Goal: Navigation & Orientation: Find specific page/section

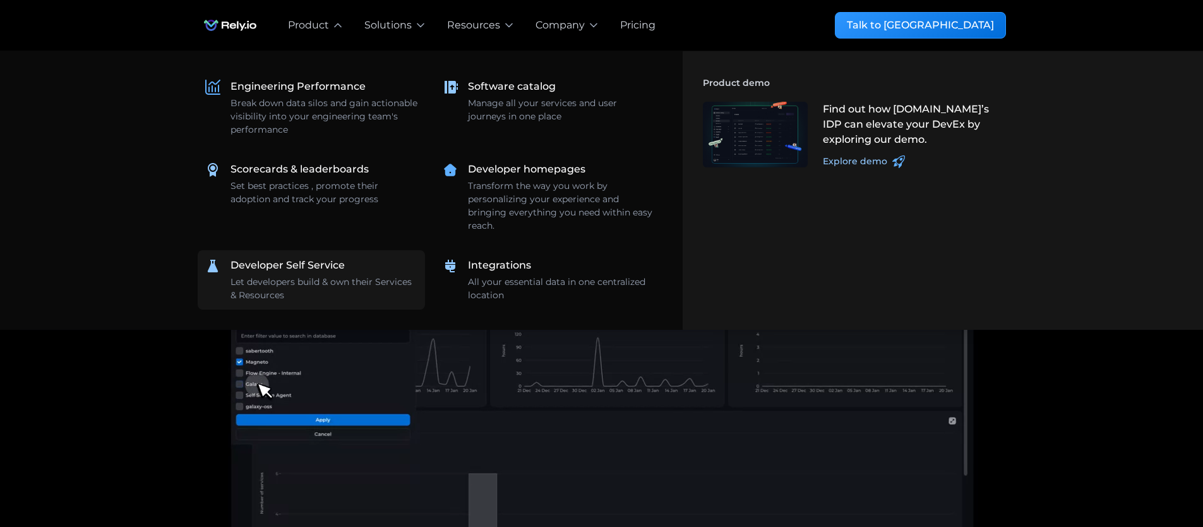
click at [318, 288] on div "Let developers build & own their Services & Resources" at bounding box center [323, 288] width 187 height 27
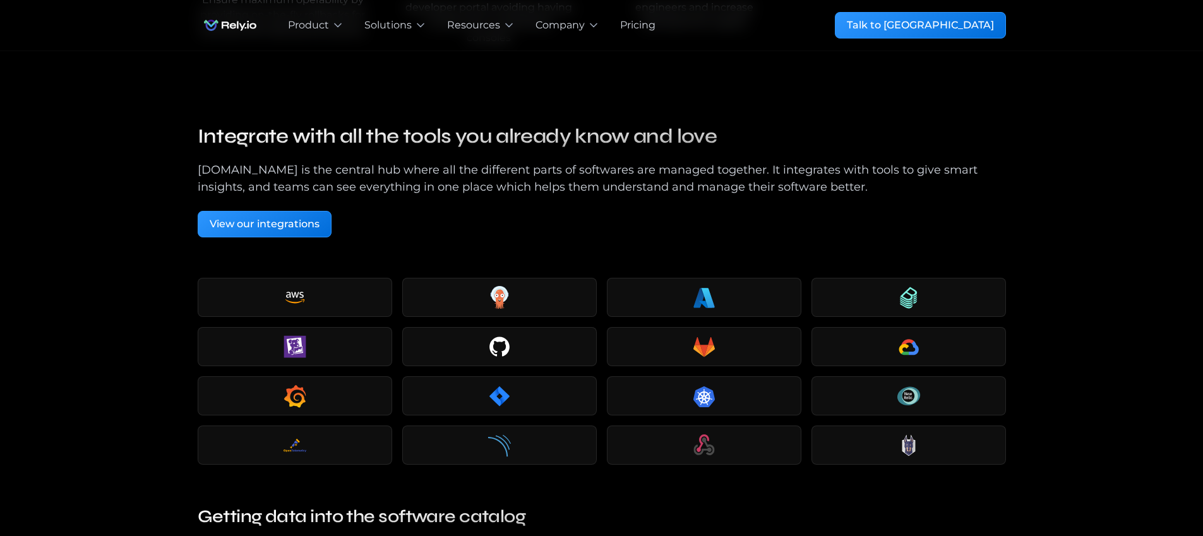
scroll to position [3006, 0]
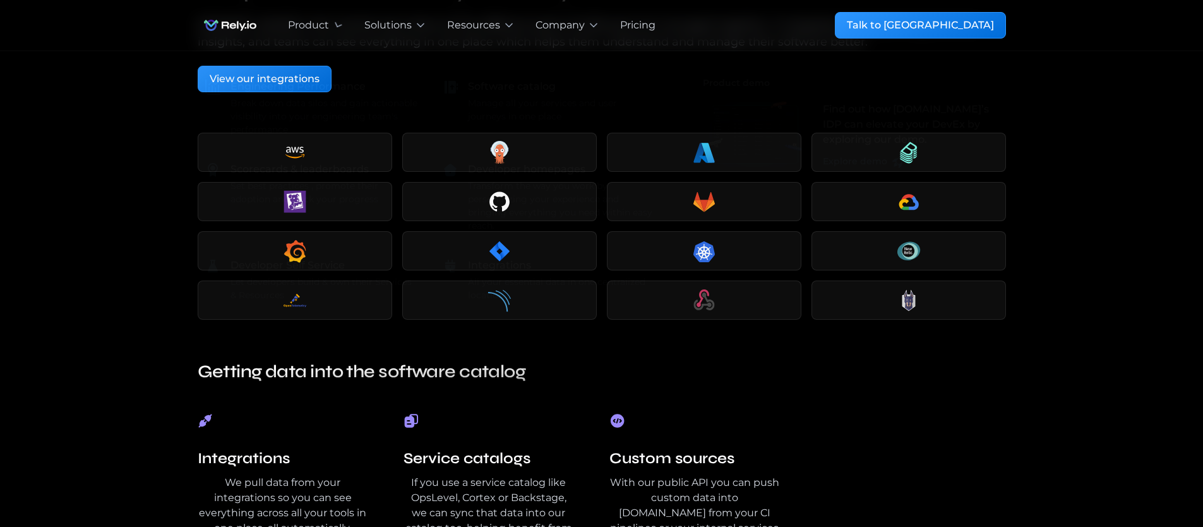
click at [237, 23] on img "home" at bounding box center [230, 25] width 65 height 25
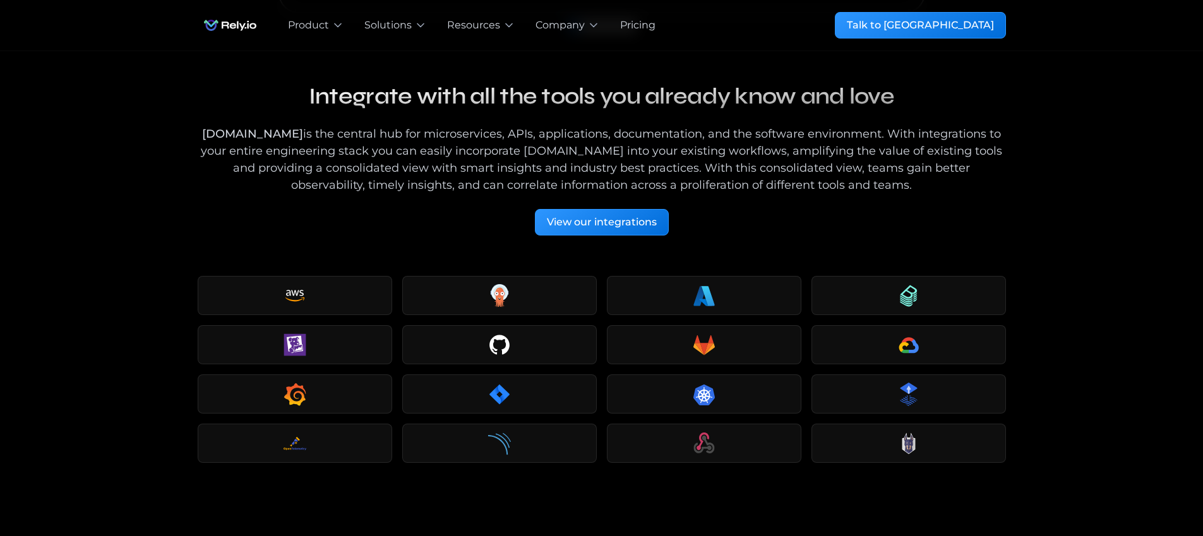
scroll to position [1666, 0]
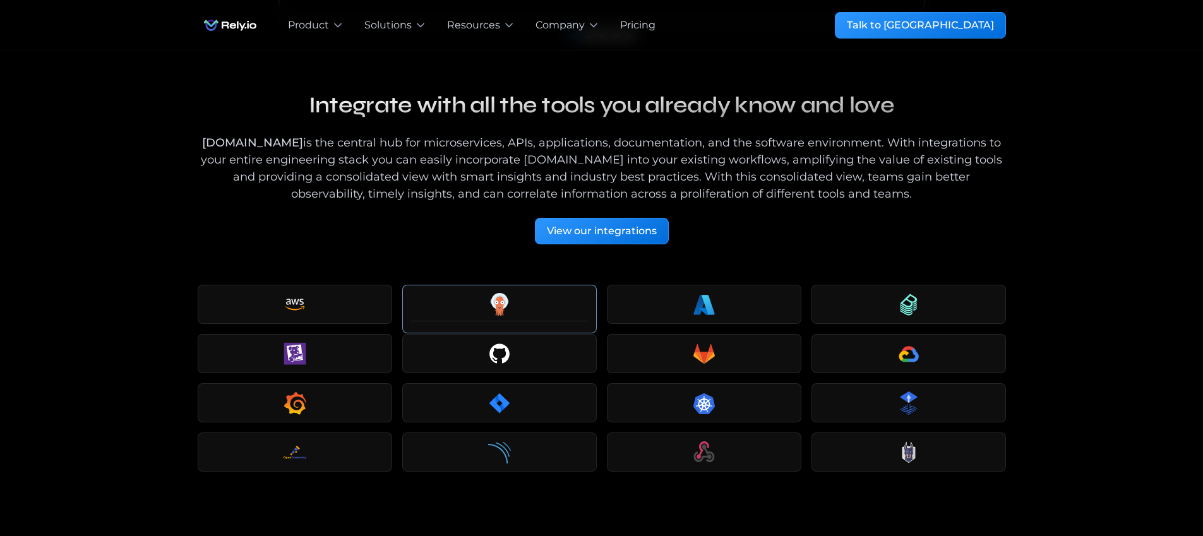
click at [286, 176] on div "Our blog Integrate with all the tools you already know and love Rely.io is the …" at bounding box center [602, 165] width 808 height 158
